Goal: Information Seeking & Learning: Learn about a topic

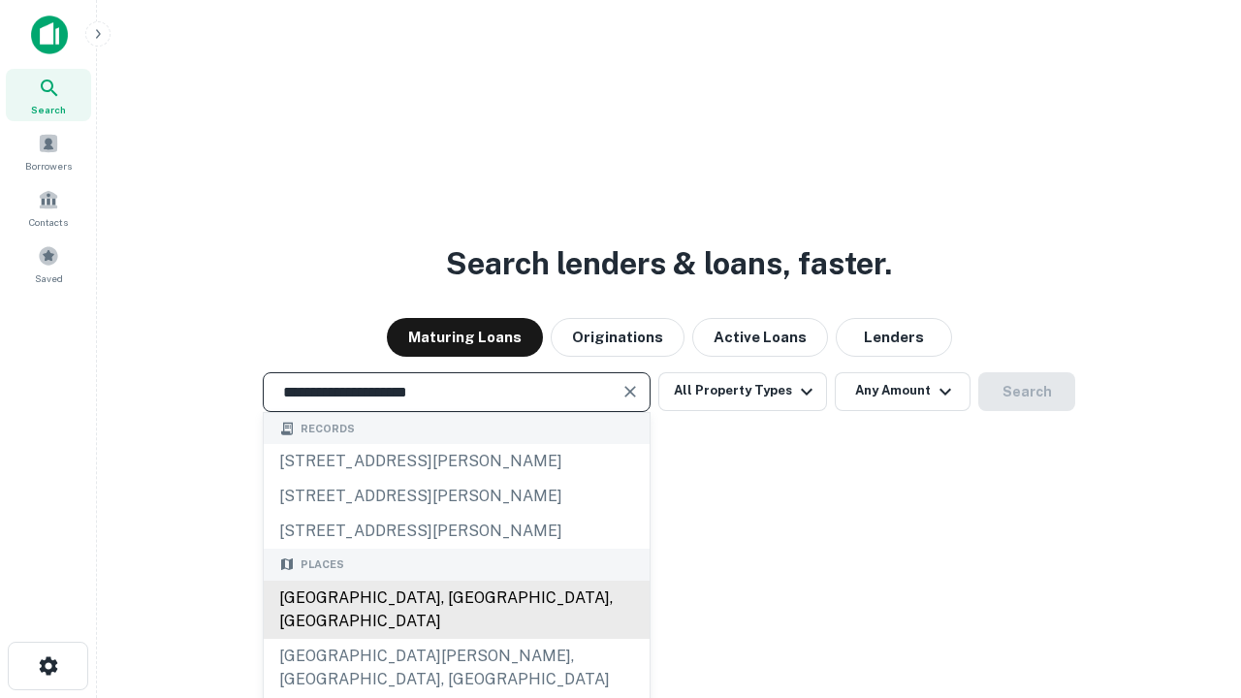
click at [456, 639] on div "[GEOGRAPHIC_DATA], [GEOGRAPHIC_DATA], [GEOGRAPHIC_DATA]" at bounding box center [457, 610] width 386 height 58
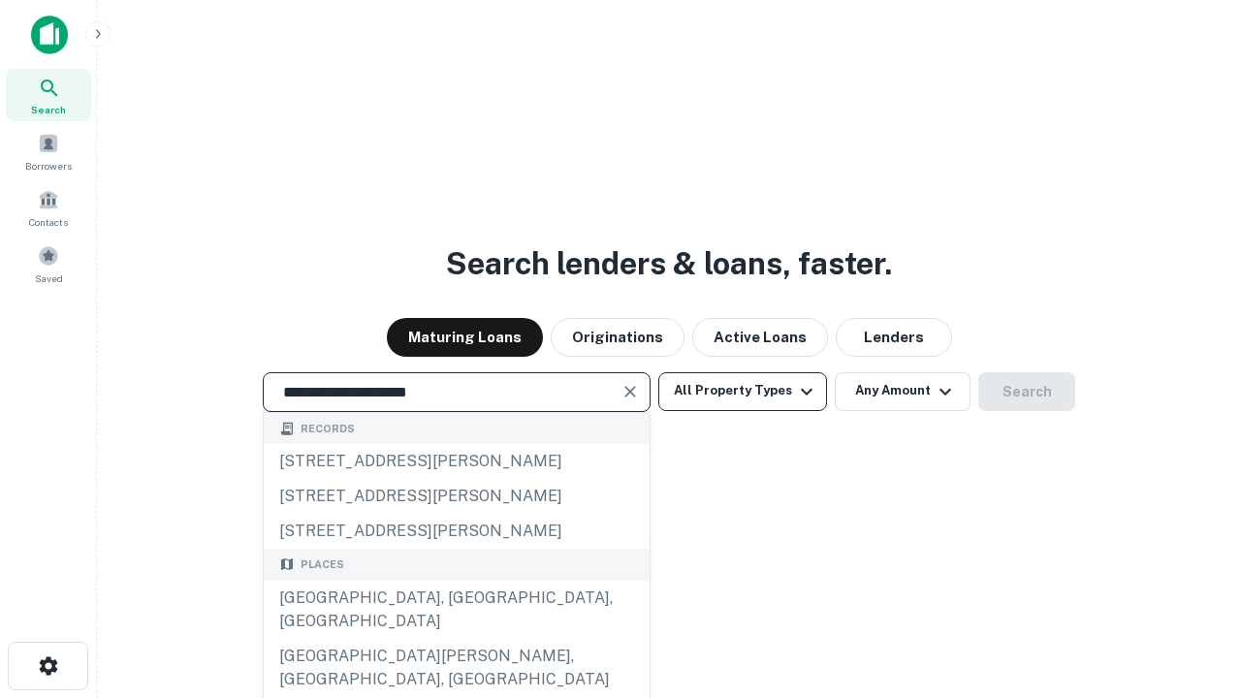
click at [743, 391] on button "All Property Types" at bounding box center [743, 391] width 169 height 39
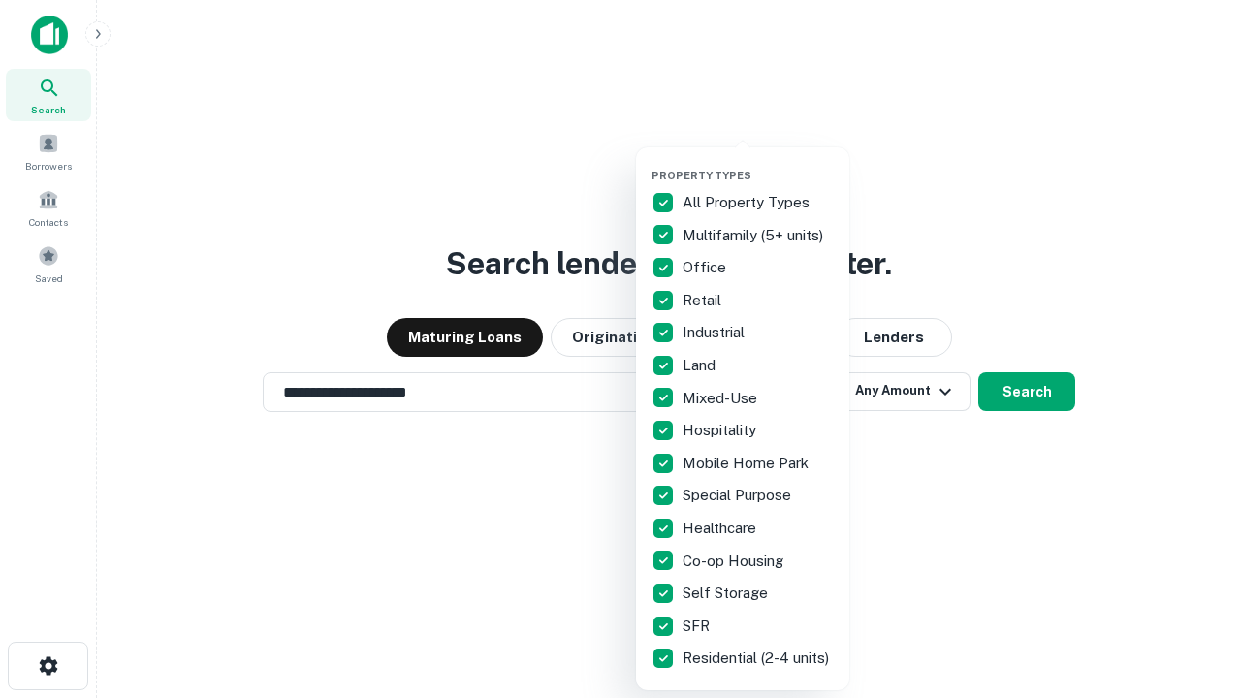
type input "**********"
click at [758, 163] on button "button" at bounding box center [758, 163] width 213 height 1
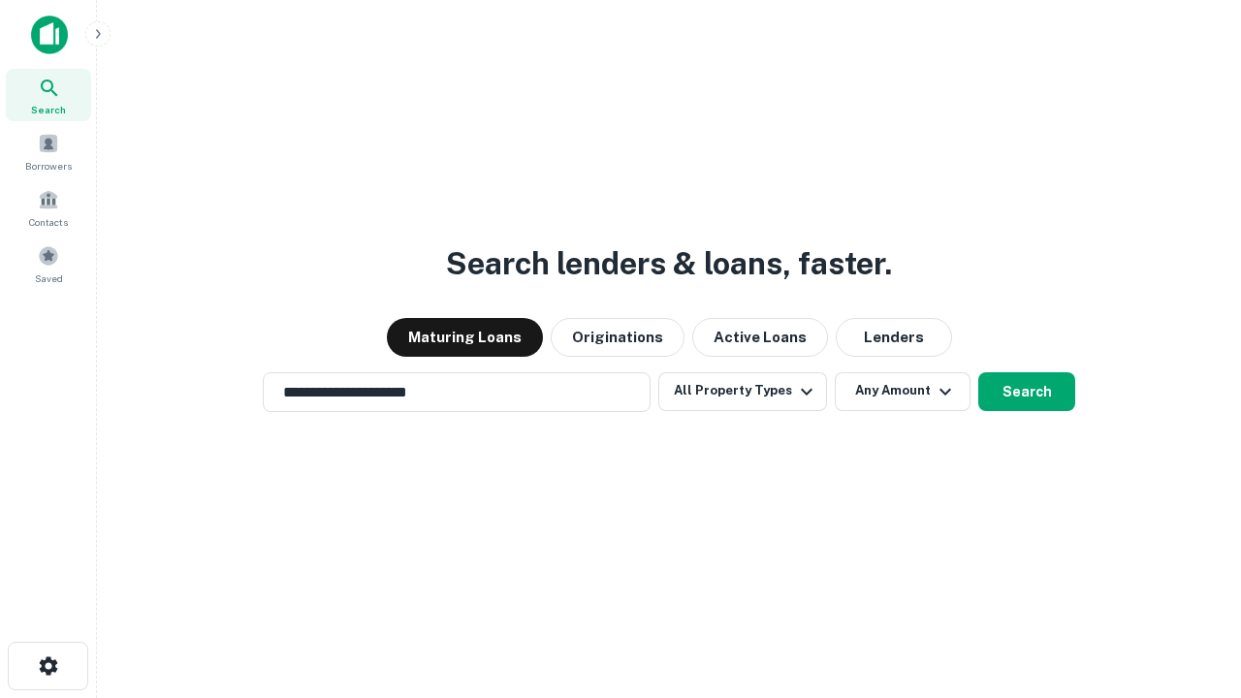
scroll to position [30, 0]
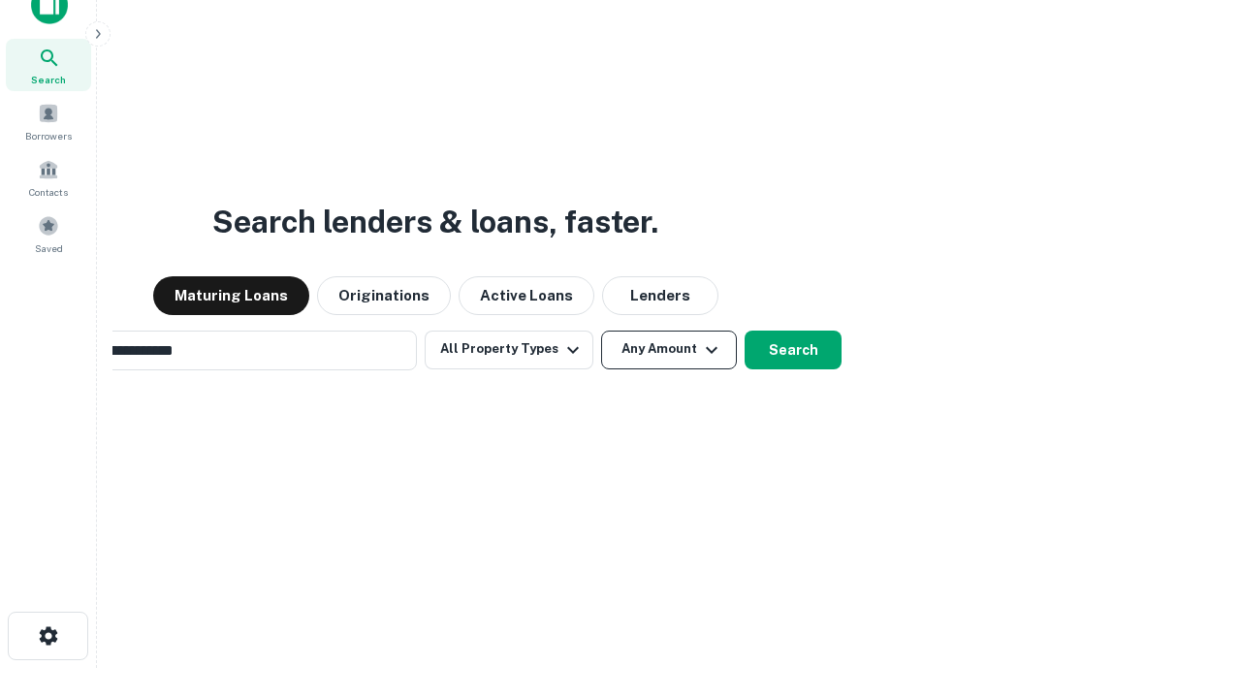
click at [601, 331] on button "Any Amount" at bounding box center [669, 350] width 136 height 39
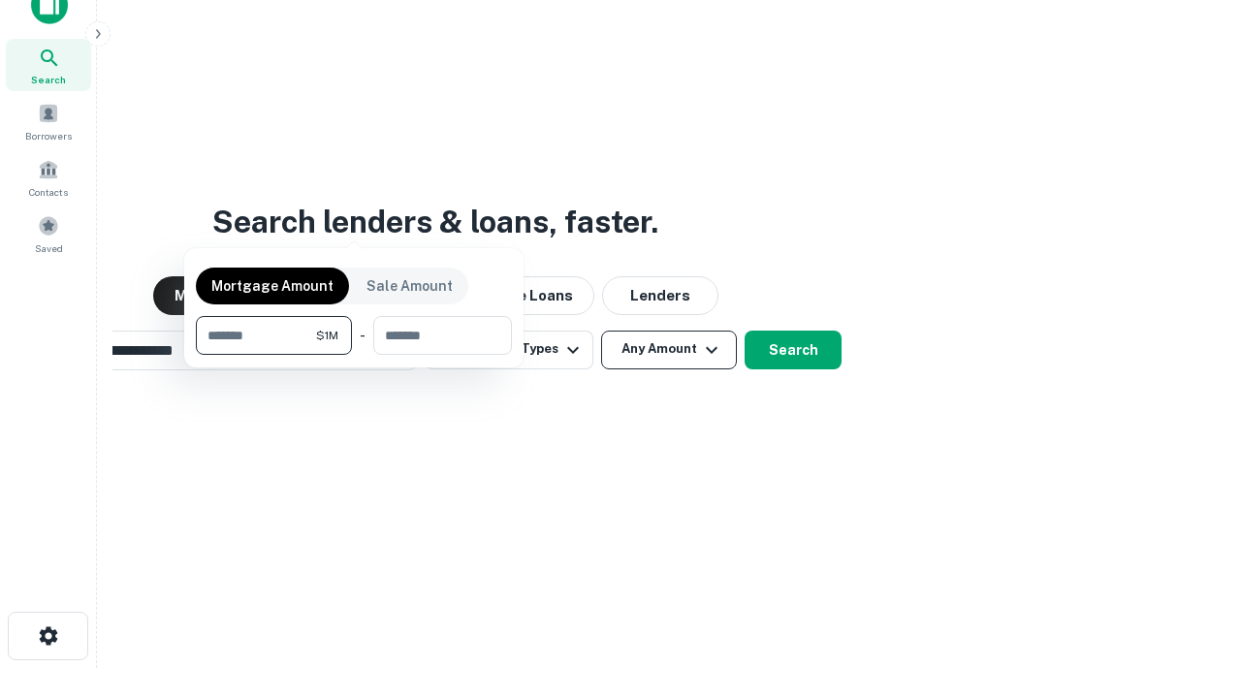
scroll to position [31, 0]
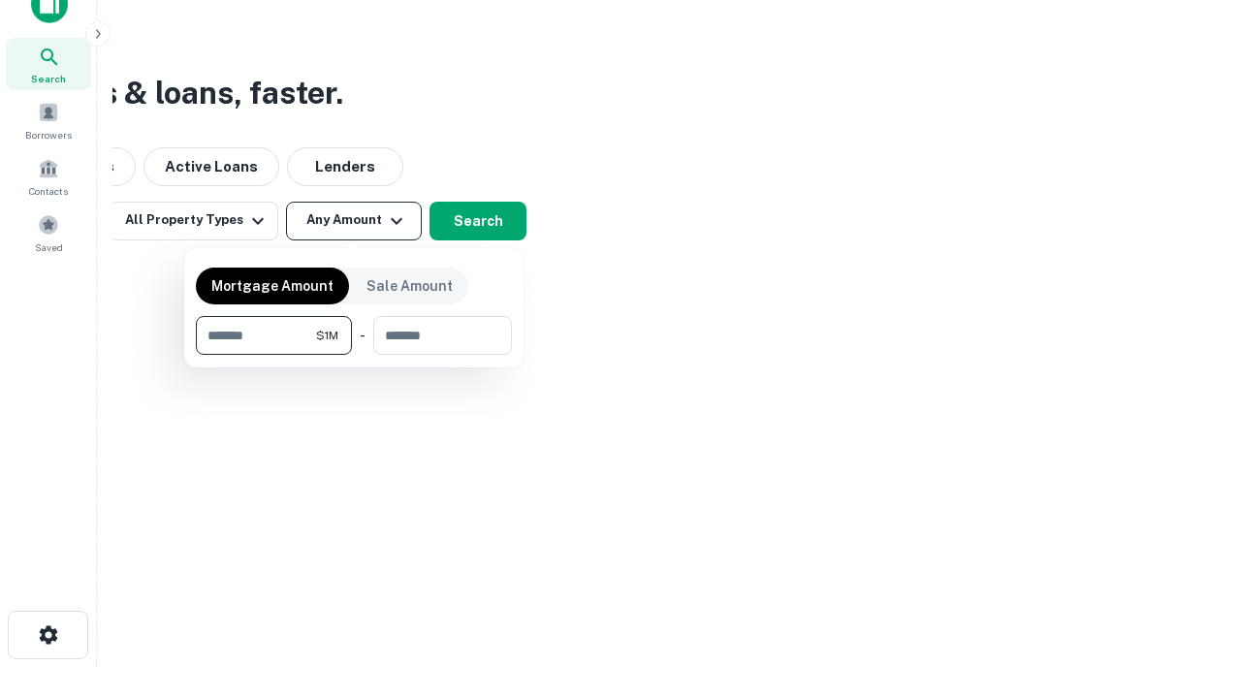
type input "*******"
click at [354, 355] on button "button" at bounding box center [354, 355] width 316 height 1
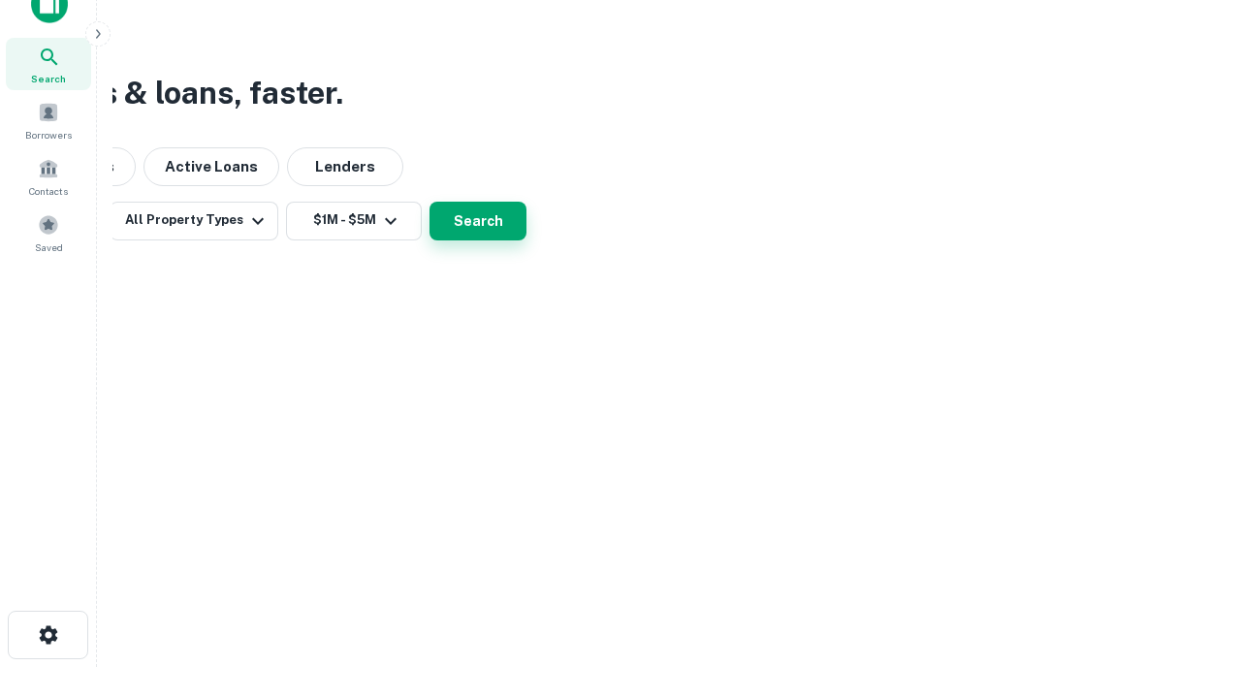
click at [527, 241] on button "Search" at bounding box center [478, 221] width 97 height 39
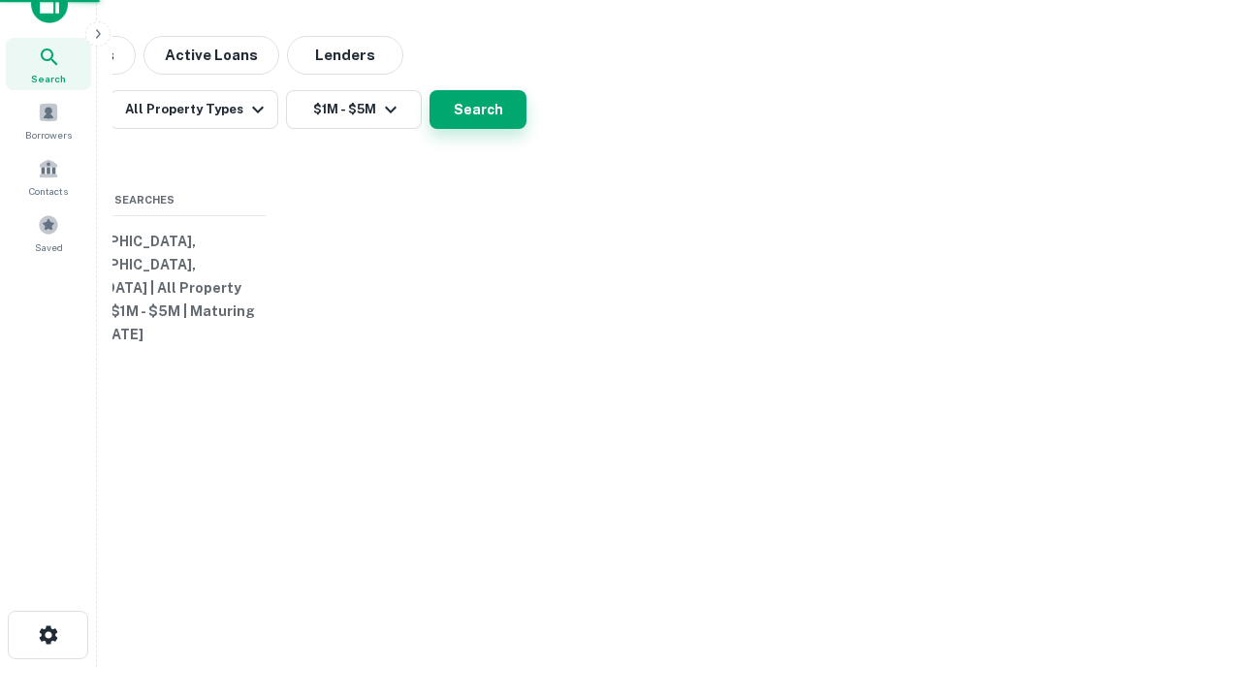
scroll to position [30, 0]
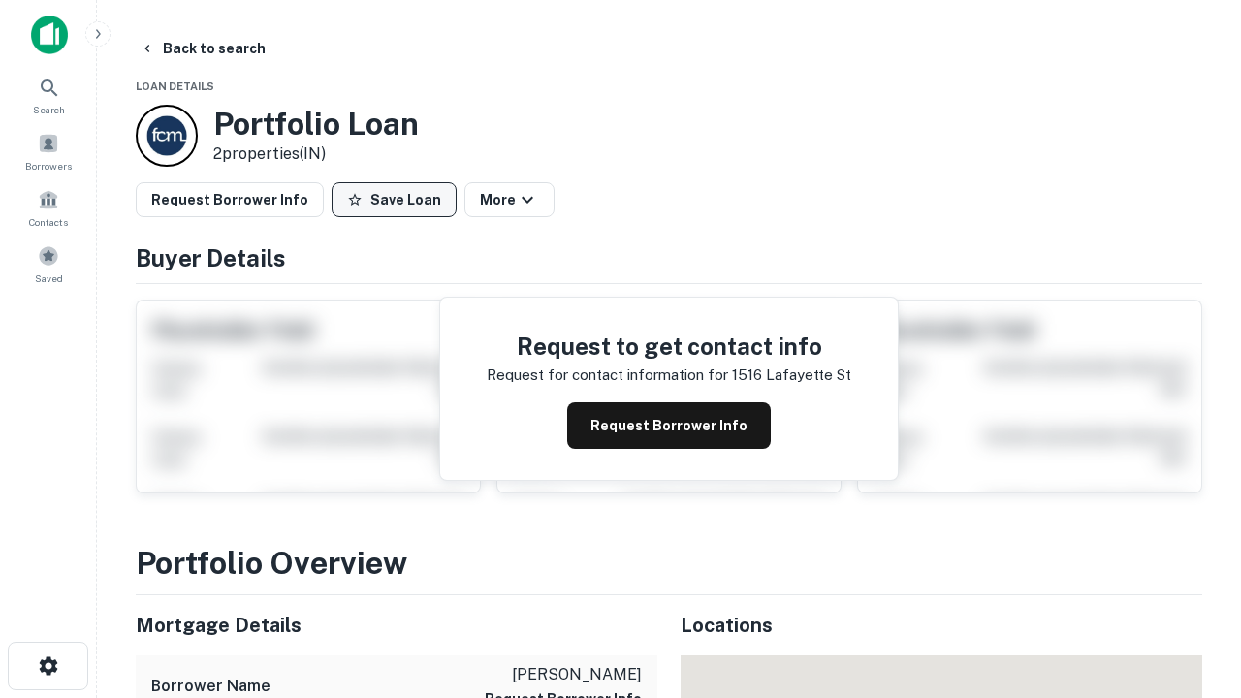
click at [394, 200] on button "Save Loan" at bounding box center [394, 199] width 125 height 35
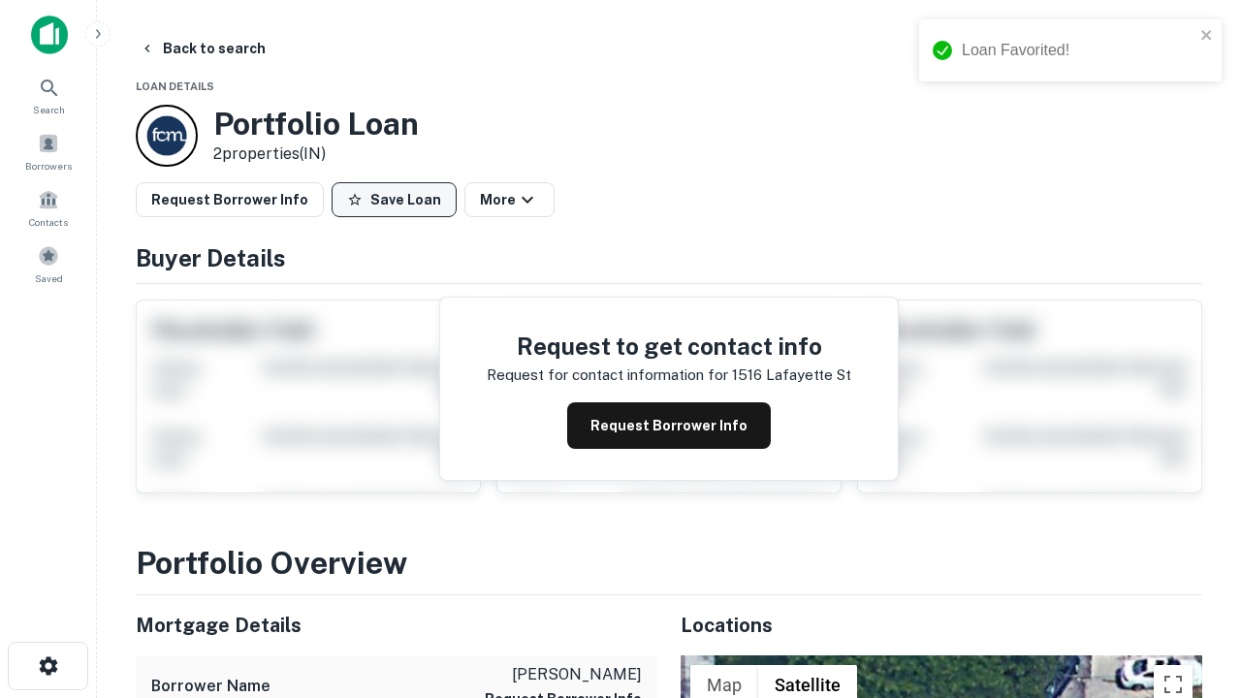
click at [399, 200] on button "Save Loan" at bounding box center [394, 199] width 125 height 35
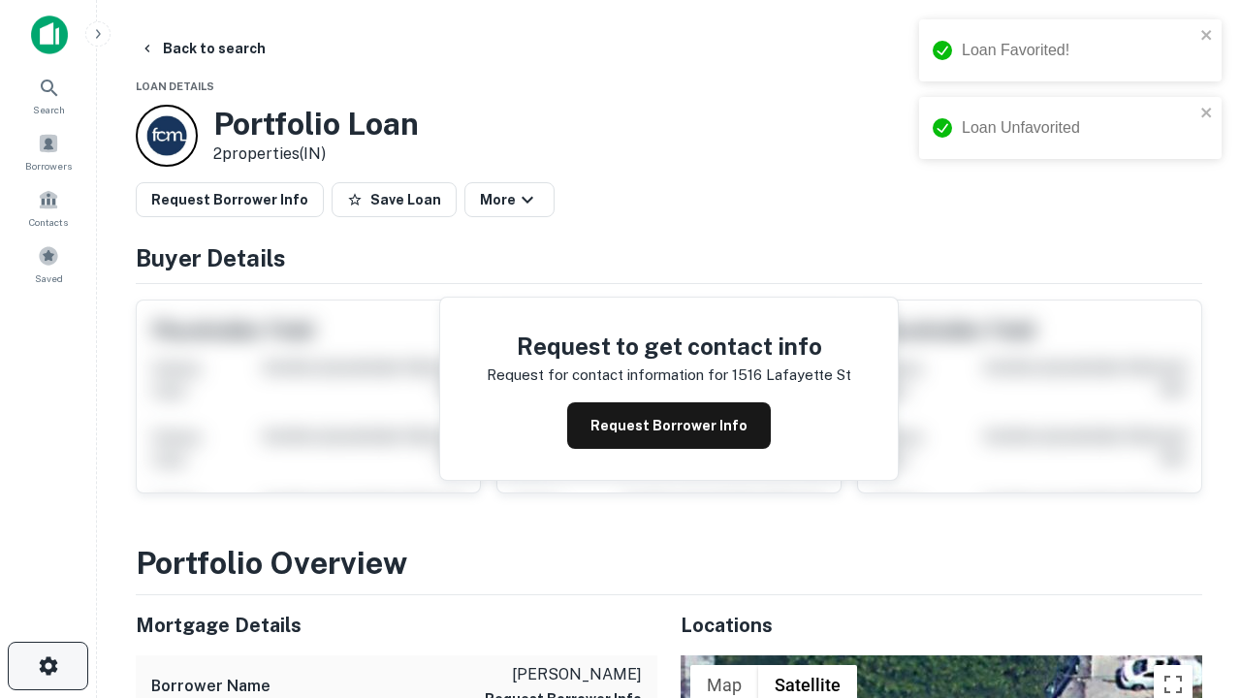
click at [48, 666] on icon "button" at bounding box center [48, 666] width 23 height 23
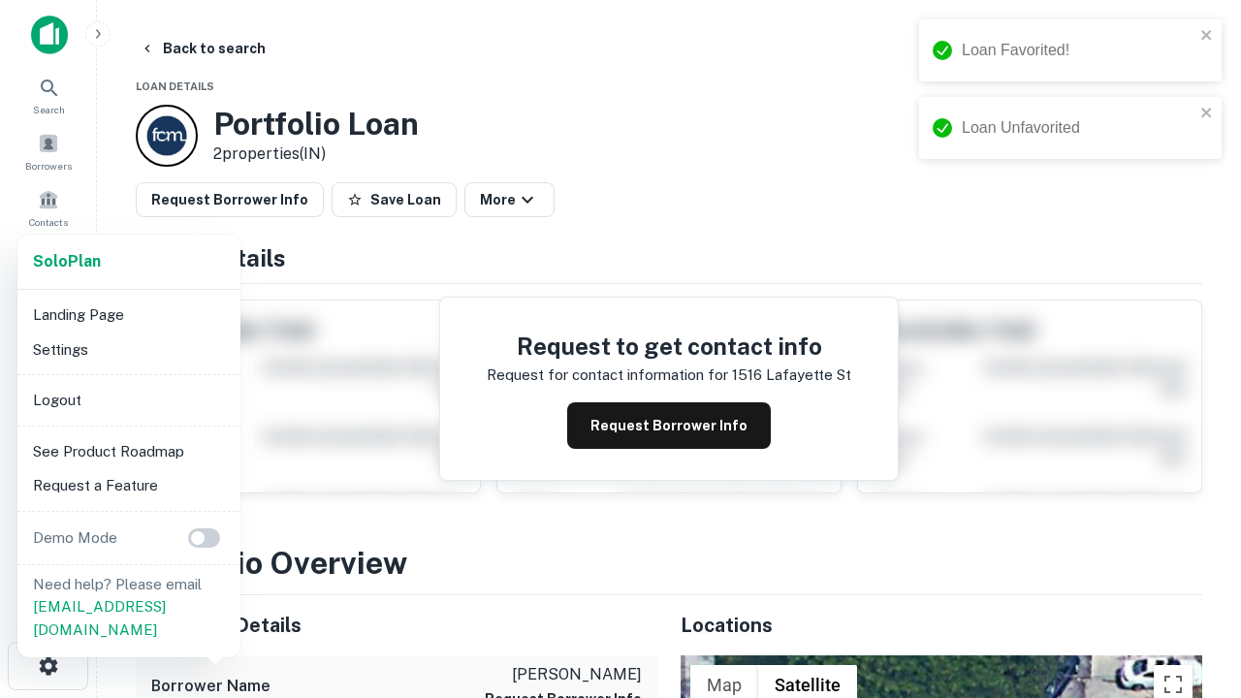
click at [128, 400] on li "Logout" at bounding box center [129, 400] width 208 height 35
